Goal: Navigation & Orientation: Find specific page/section

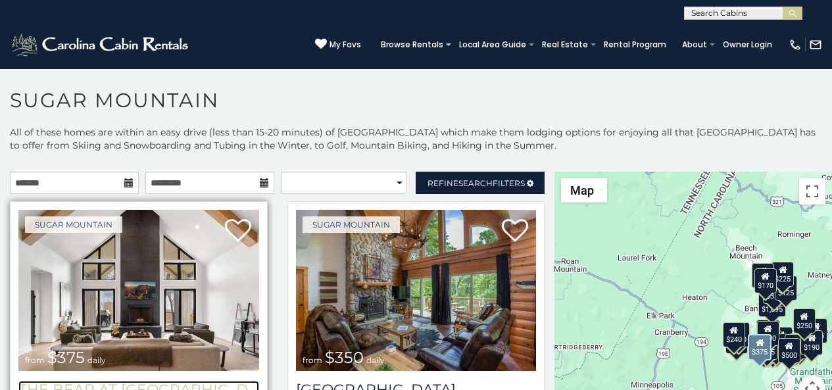
click at [43, 387] on h3 "The Bear At [GEOGRAPHIC_DATA]" at bounding box center [138, 390] width 241 height 18
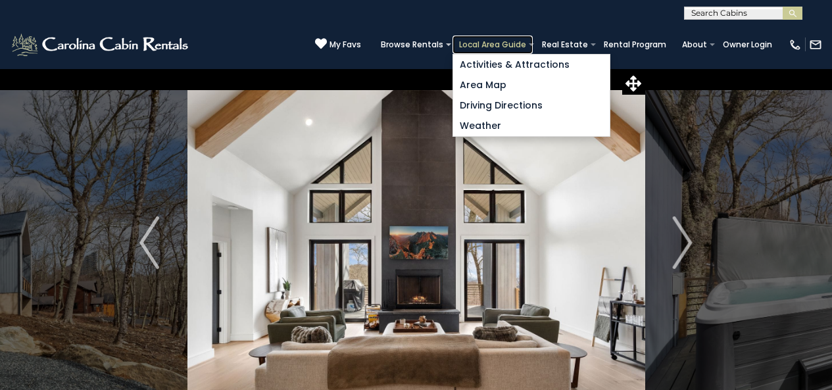
click at [509, 38] on link "Local Area Guide" at bounding box center [493, 45] width 80 height 18
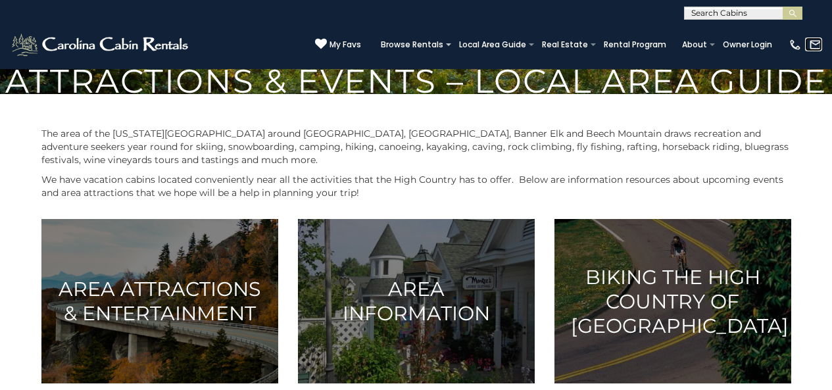
click at [808, 39] on link at bounding box center [813, 45] width 17 height 14
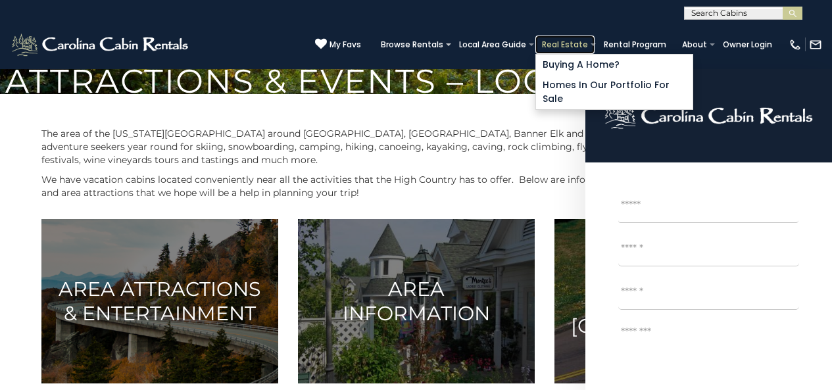
click at [578, 39] on link "Real Estate" at bounding box center [565, 45] width 59 height 18
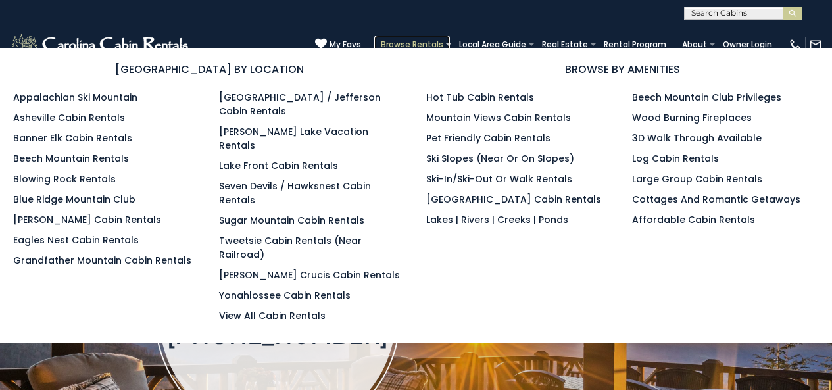
click at [445, 39] on link "Browse Rentals" at bounding box center [412, 45] width 76 height 18
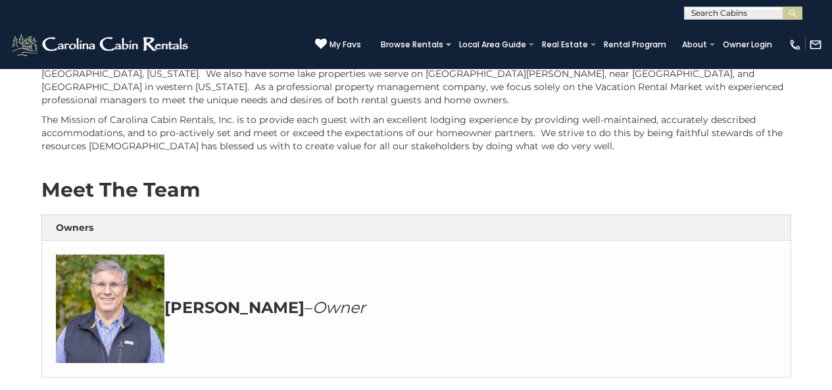
scroll to position [447, 0]
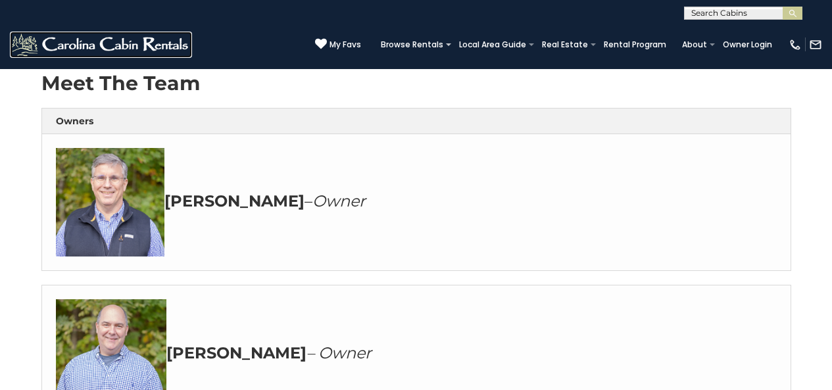
click at [15, 35] on img at bounding box center [101, 45] width 182 height 26
